Goal: Use online tool/utility

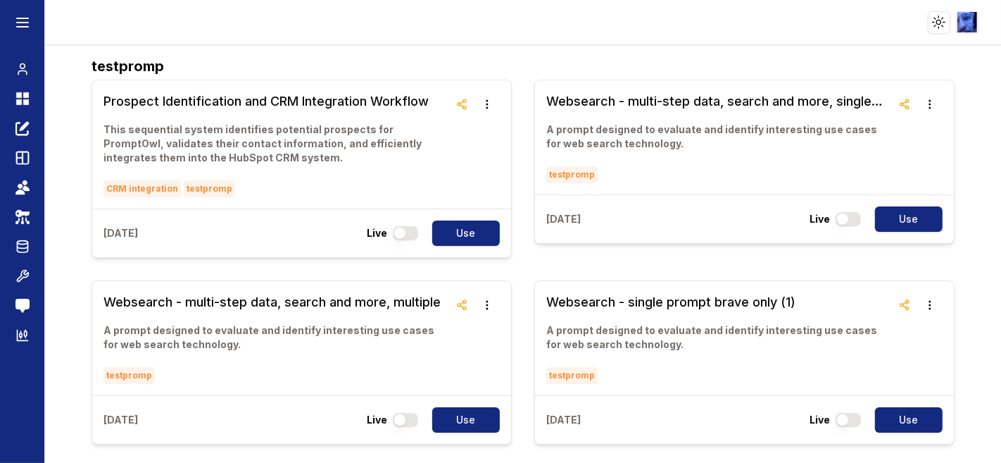
scroll to position [319, 0]
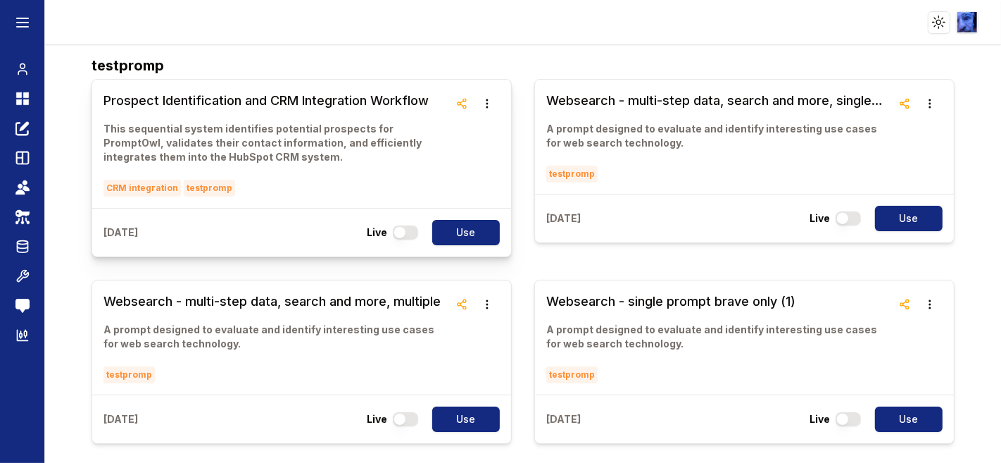
click at [304, 109] on link "Prospect Identification and CRM Integration Workflow This sequential system ide…" at bounding box center [277, 144] width 346 height 106
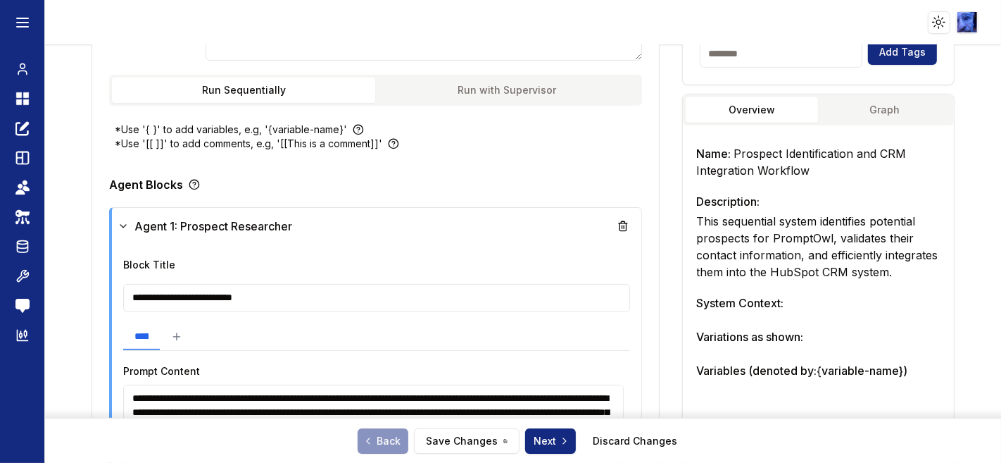
scroll to position [612, 0]
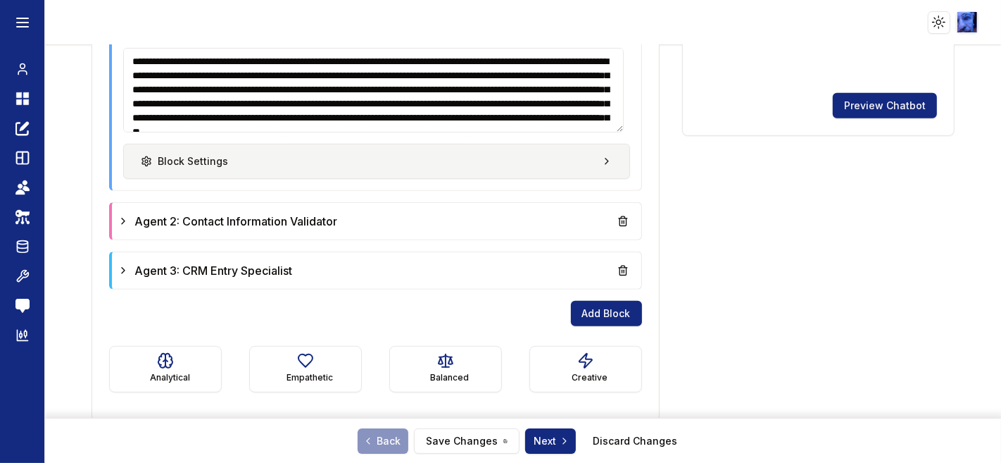
click at [228, 165] on button "Block Settings" at bounding box center [376, 161] width 506 height 35
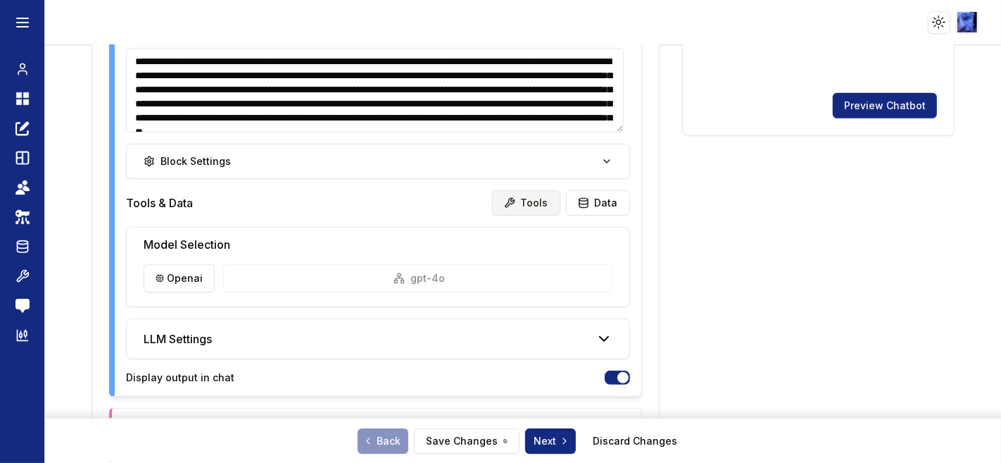
click at [525, 199] on button "Tools" at bounding box center [526, 202] width 68 height 25
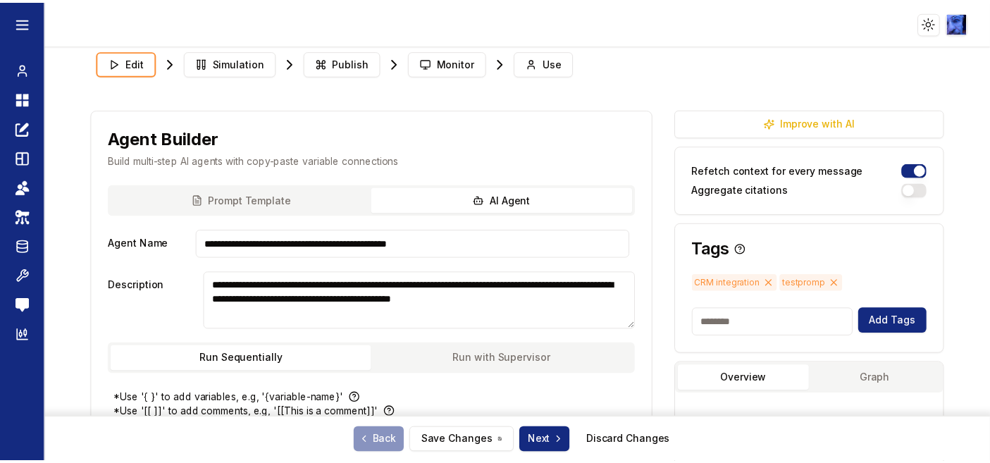
scroll to position [0, 0]
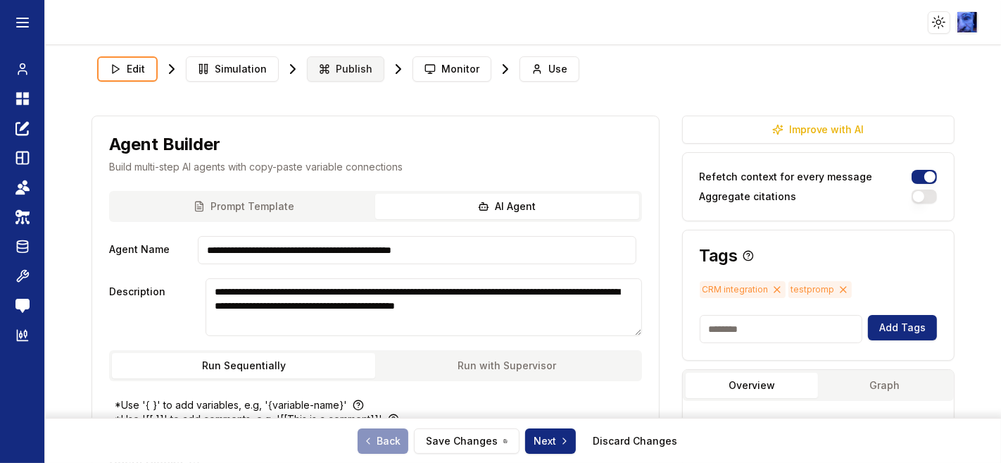
click at [339, 69] on span "Publish" at bounding box center [354, 69] width 37 height 14
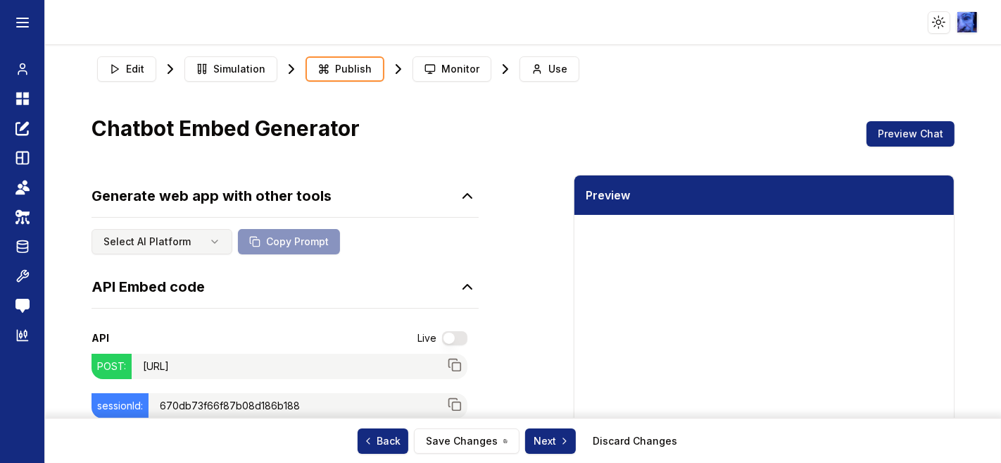
click at [208, 241] on html "Toggle theme Toggle user menu Chat Dashboard Create Prompts Templates Teams API…" at bounding box center [500, 231] width 1001 height 463
click at [521, 247] on html "Toggle theme Toggle user menu Chat Dashboard Create Prompts Templates Teams API…" at bounding box center [500, 231] width 1001 height 463
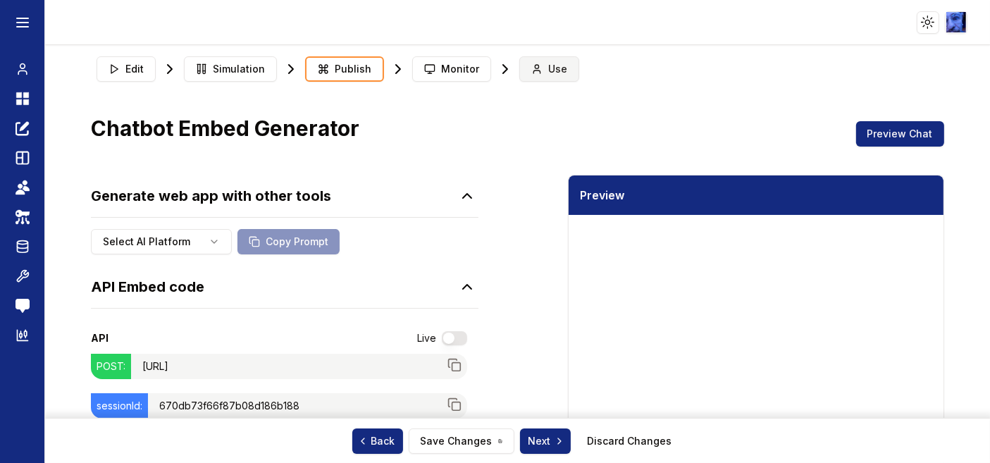
click at [549, 63] on span "Use" at bounding box center [557, 69] width 19 height 14
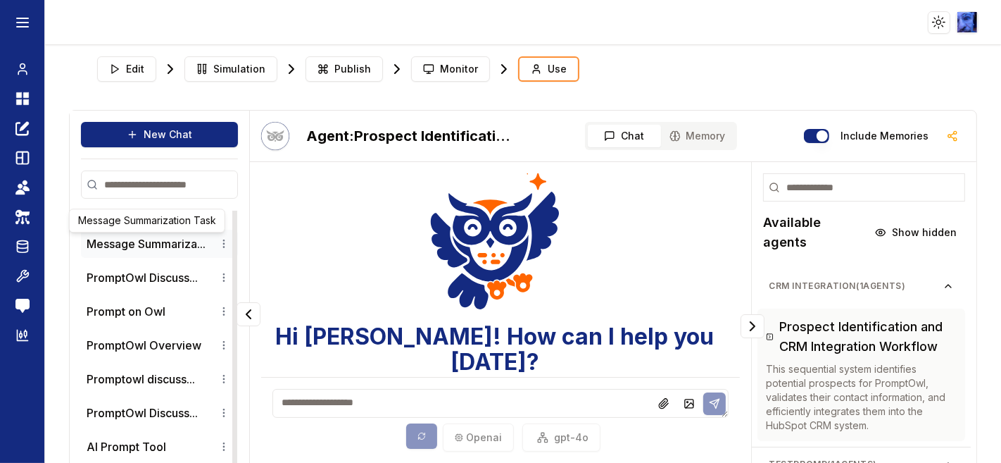
click at [138, 235] on button "Message Summariza..." at bounding box center [146, 243] width 119 height 17
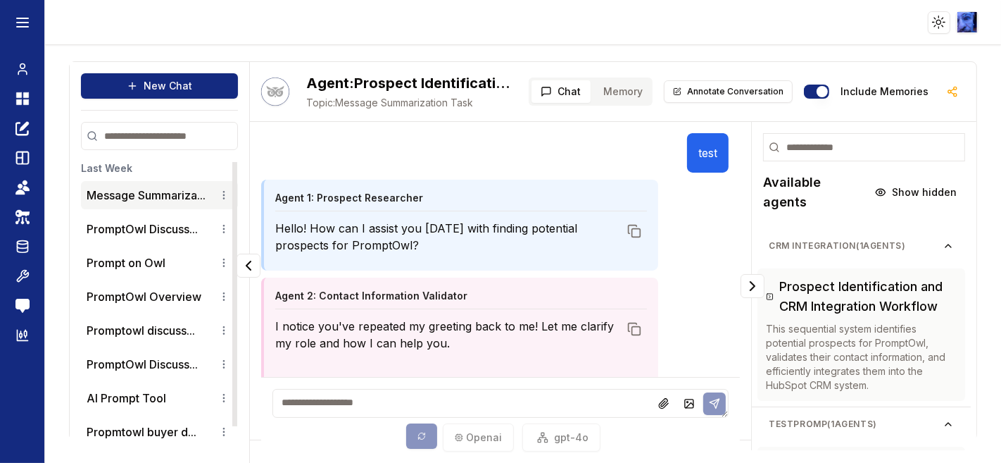
scroll to position [82, 0]
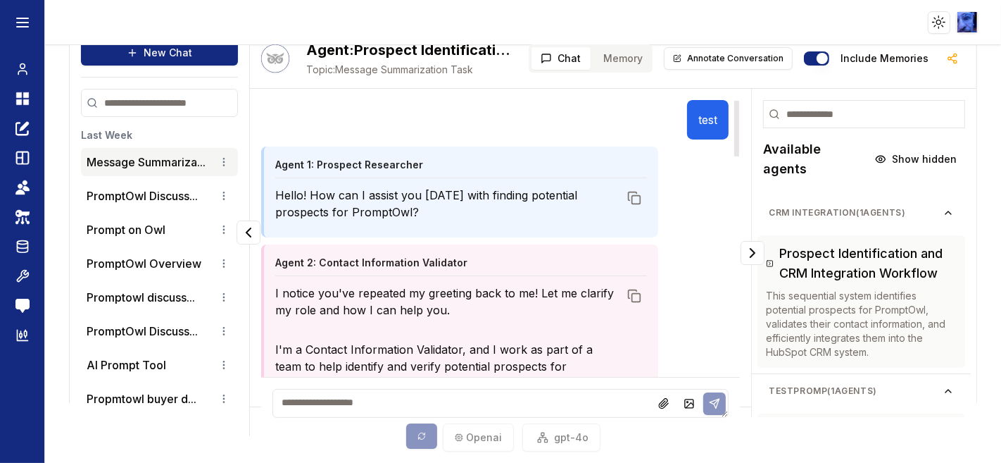
click at [699, 119] on p "test" at bounding box center [708, 119] width 19 height 17
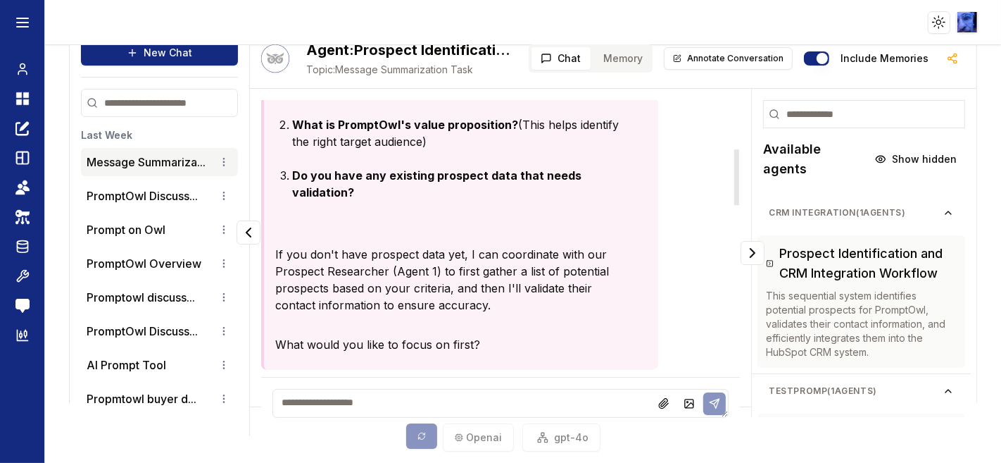
scroll to position [0, 0]
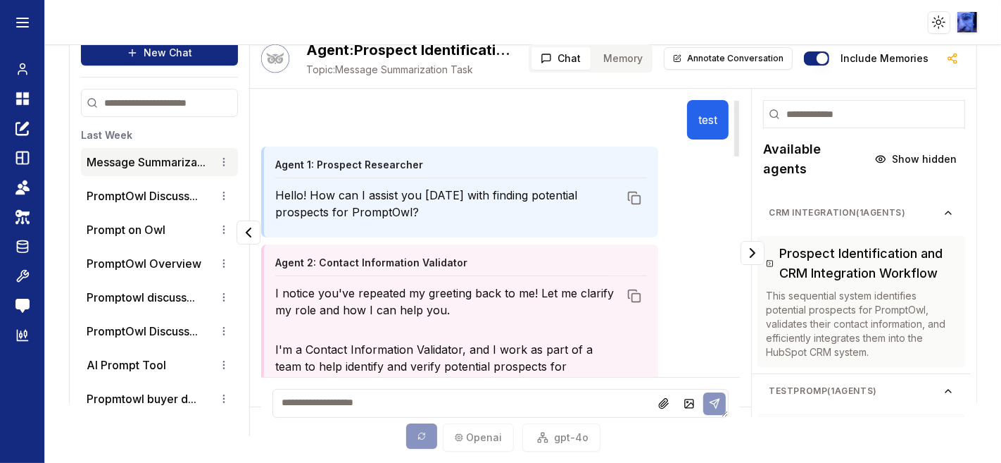
click at [517, 301] on p "I notice you've repeated my greeting back to me! Let me clarify my role and how…" at bounding box center [447, 302] width 344 height 34
